Goal: Task Accomplishment & Management: Manage account settings

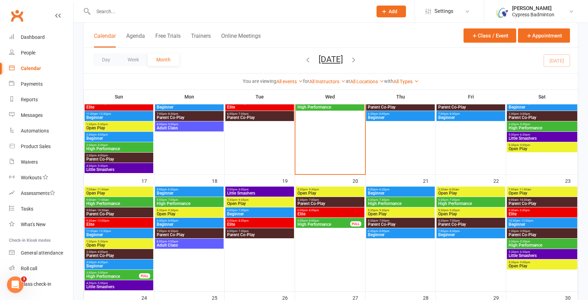
scroll to position [303, 0]
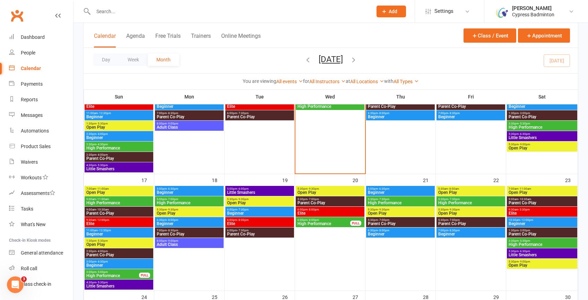
click at [244, 213] on span "Beginner" at bounding box center [260, 213] width 66 height 4
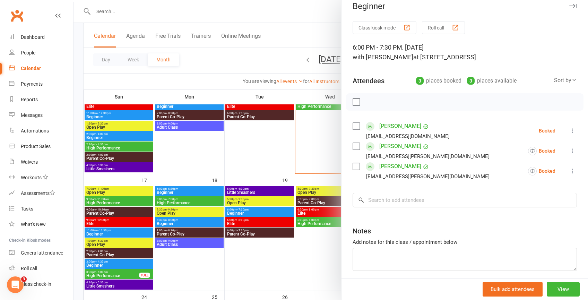
scroll to position [9, 0]
click at [559, 284] on button "View" at bounding box center [562, 289] width 33 height 15
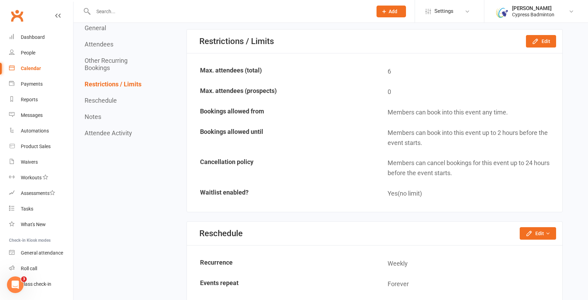
scroll to position [556, 0]
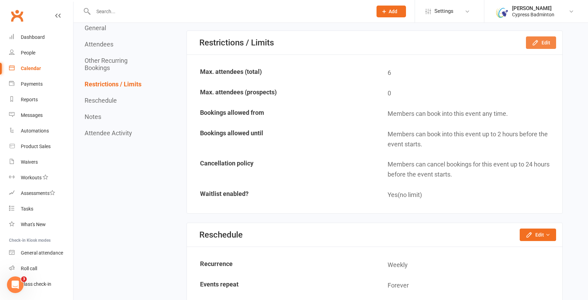
click at [542, 38] on button "Edit" at bounding box center [541, 42] width 30 height 12
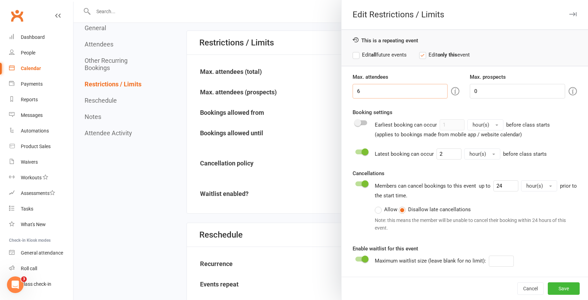
click at [408, 94] on input "6" at bounding box center [399, 91] width 95 height 15
type input "0"
click at [355, 51] on label "Edit all future events" at bounding box center [379, 55] width 54 height 8
click at [357, 56] on label "Edit all future events" at bounding box center [379, 55] width 54 height 8
click at [560, 284] on button "Save" at bounding box center [563, 288] width 32 height 12
